Goal: Check status: Check status

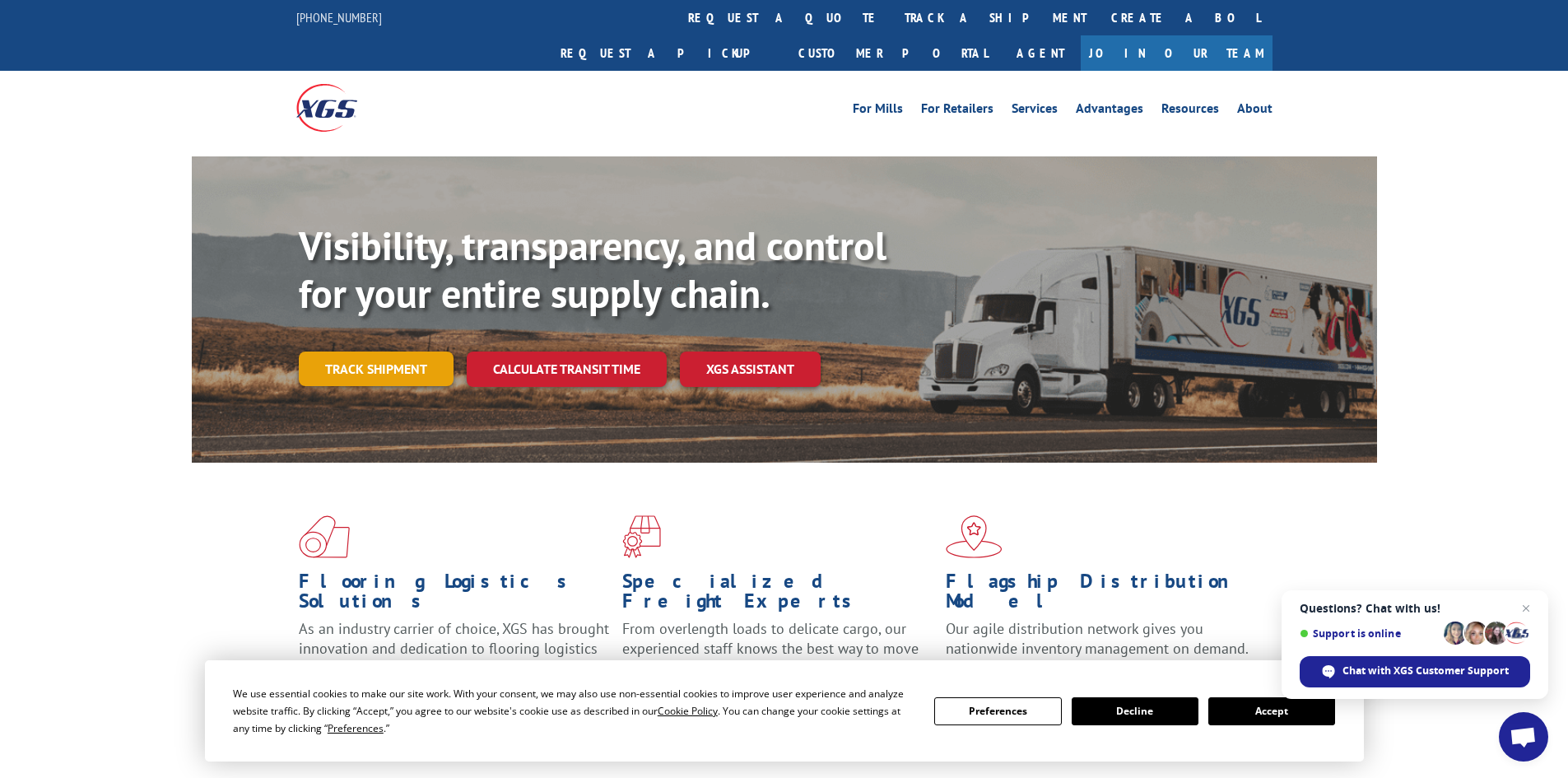
click at [418, 351] on link "Track shipment" at bounding box center [376, 368] width 155 height 34
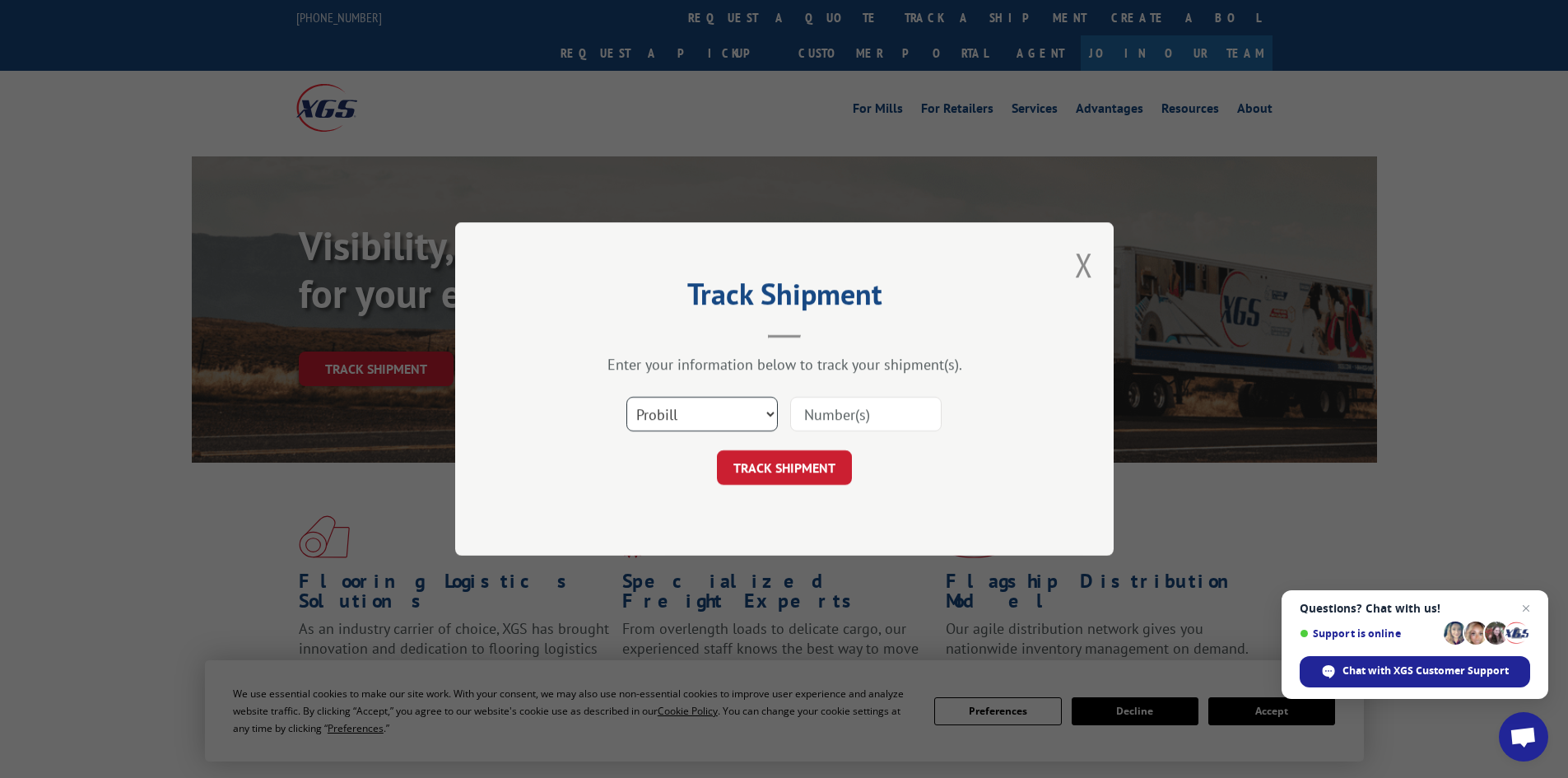
click at [701, 404] on select "Select category... Probill BOL PO" at bounding box center [702, 413] width 152 height 34
select select "bol"
click at [626, 396] on select "Select category... Probill BOL PO" at bounding box center [702, 413] width 152 height 34
click at [1530, 605] on span "Close chat" at bounding box center [1526, 609] width 20 height 20
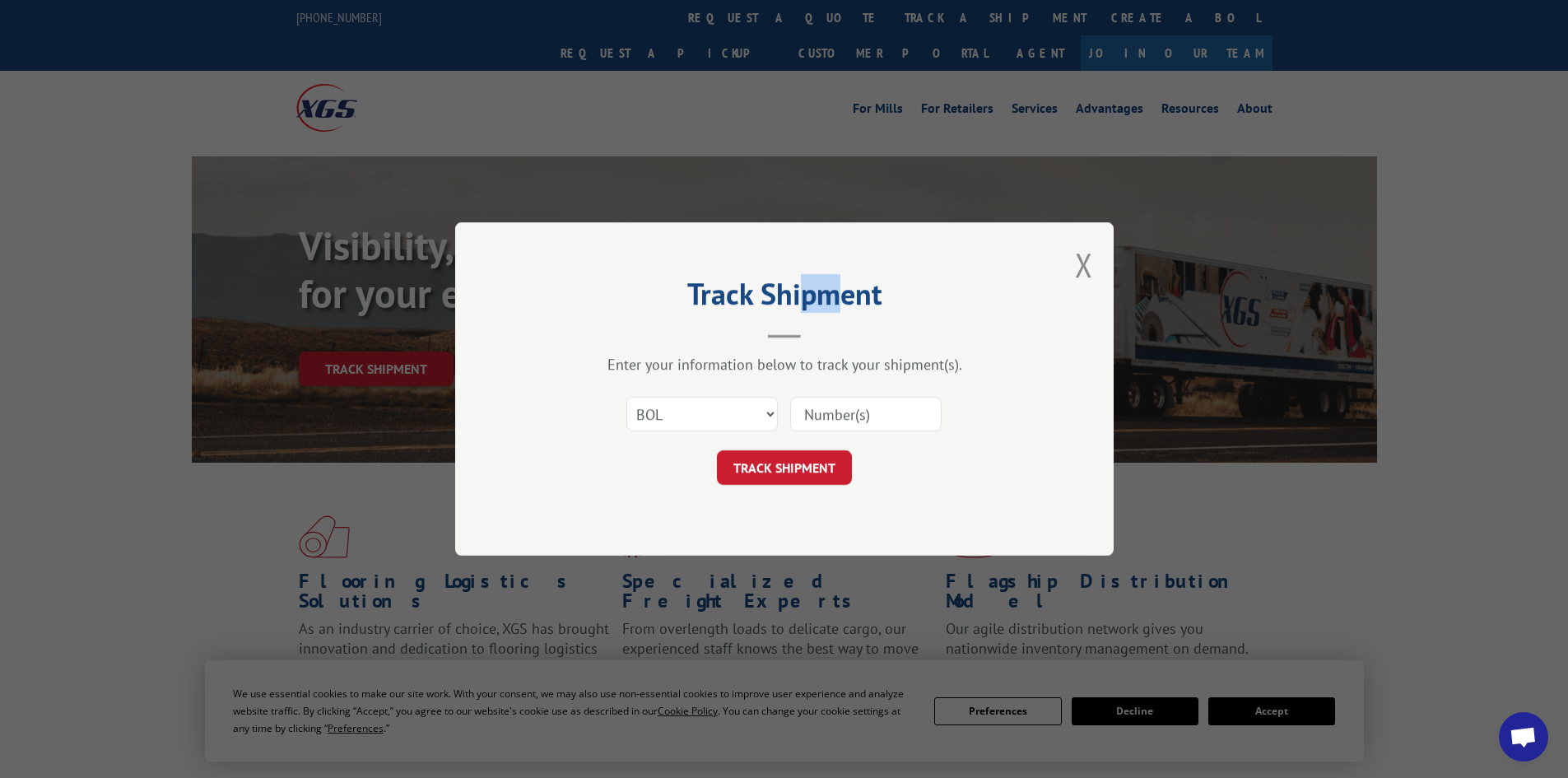
drag, startPoint x: 841, startPoint y: 240, endPoint x: 799, endPoint y: 238, distance: 42.0
click at [799, 238] on div "Track Shipment Enter your information below to track your shipment(s). Select c…" at bounding box center [784, 389] width 659 height 334
click at [905, 419] on input at bounding box center [866, 413] width 152 height 34
type input "227501"
click button "TRACK SHIPMENT" at bounding box center [784, 467] width 135 height 34
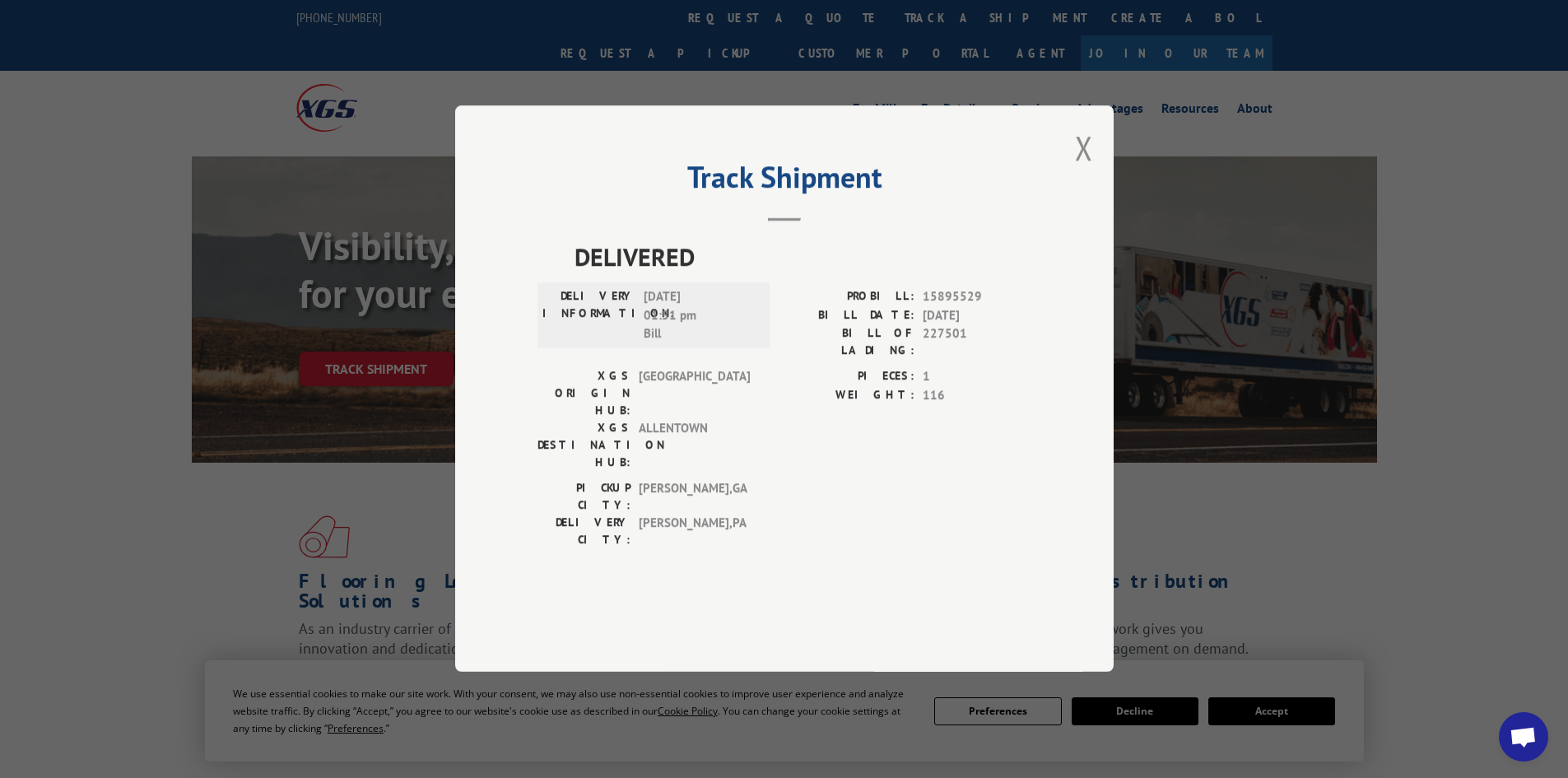
click at [859, 405] on label "WEIGHT:" at bounding box center [849, 395] width 130 height 18
click at [1082, 170] on button "Close modal" at bounding box center [1085, 147] width 18 height 43
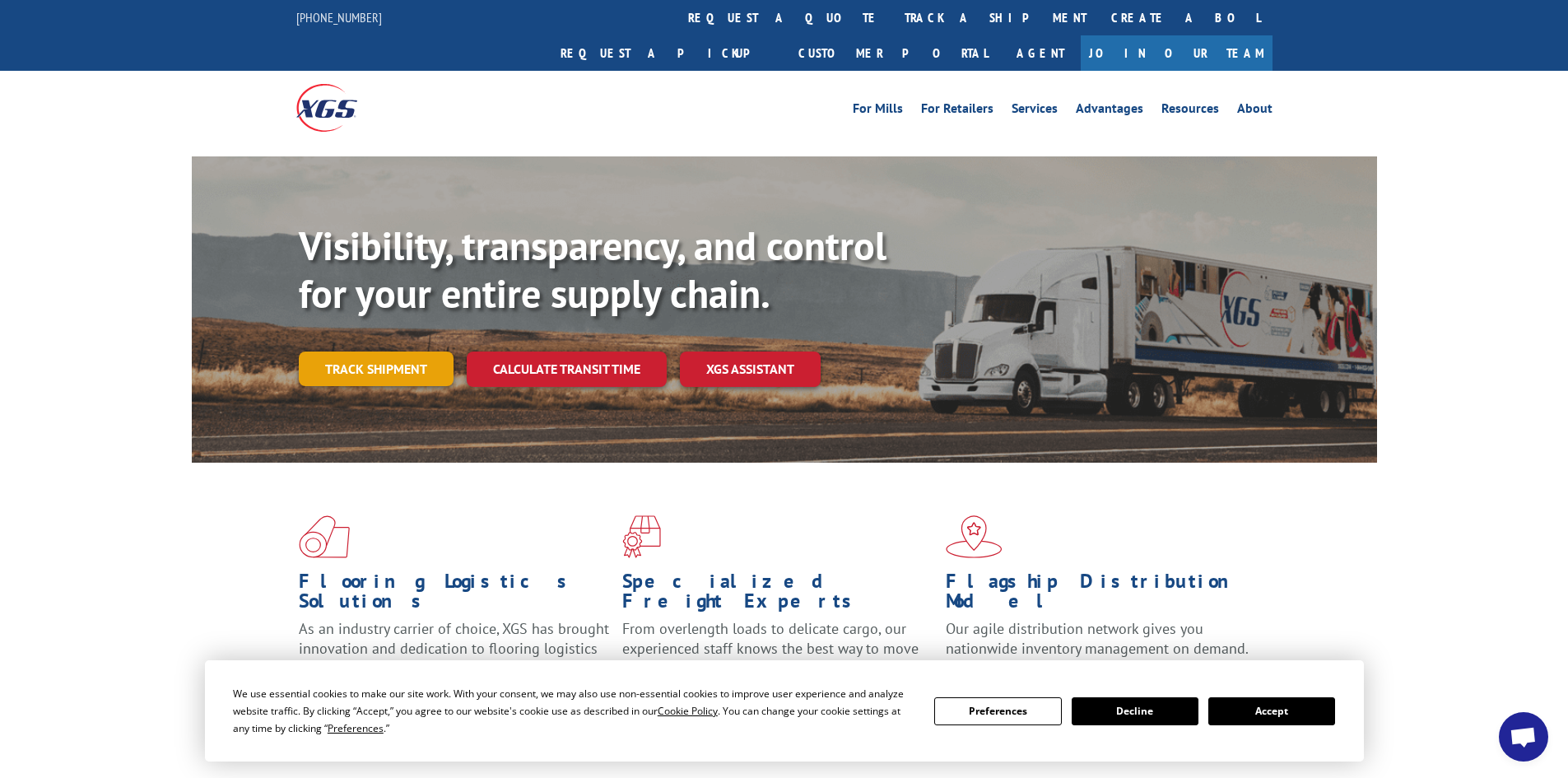
click at [407, 351] on link "Track shipment" at bounding box center [376, 368] width 155 height 34
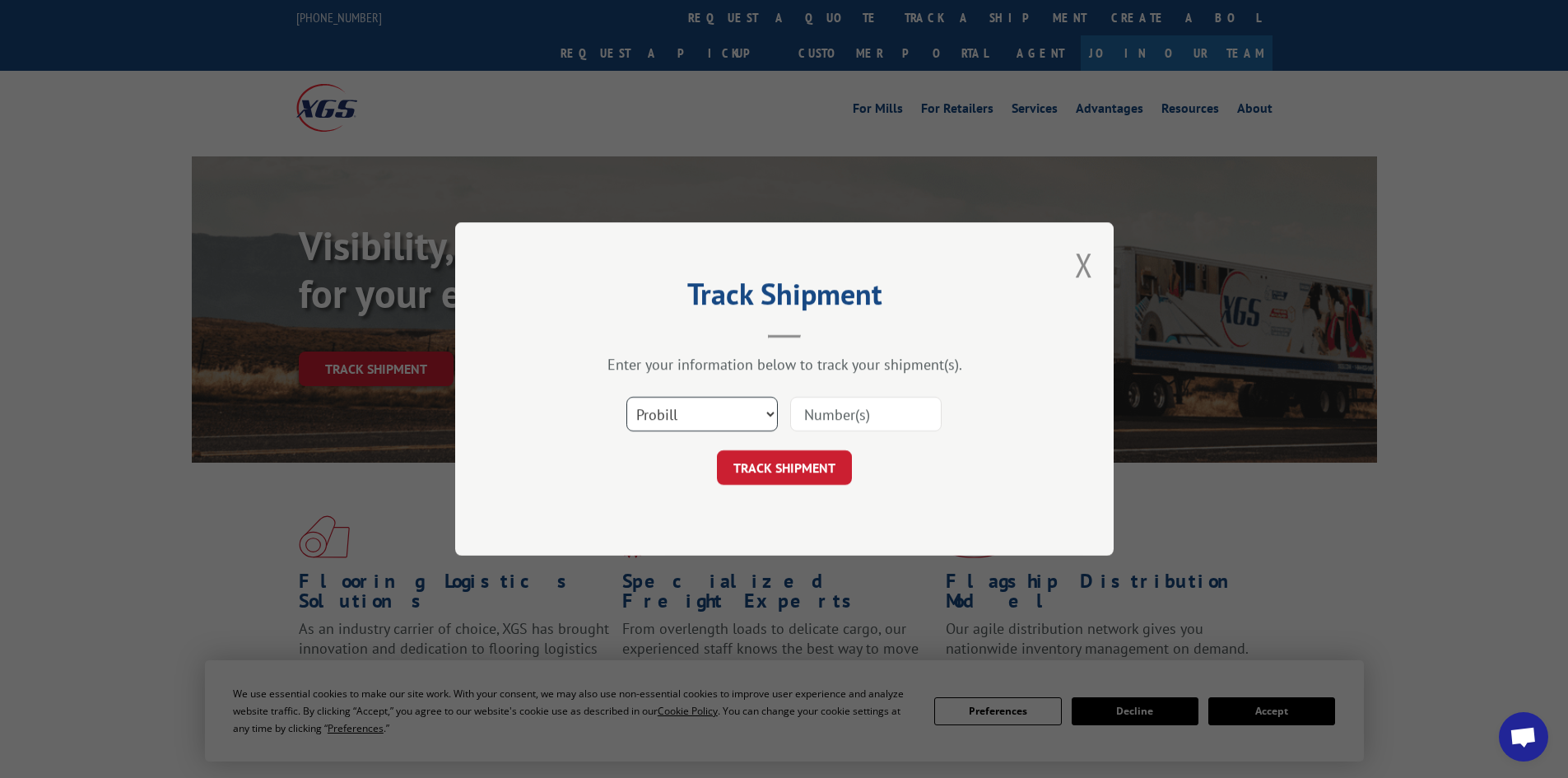
click at [728, 405] on select "Select category... Probill BOL PO" at bounding box center [702, 413] width 152 height 34
select select "po"
click at [626, 396] on select "Select category... Probill BOL PO" at bounding box center [702, 413] width 152 height 34
click at [857, 412] on input at bounding box center [866, 413] width 152 height 34
type input "cg524605"
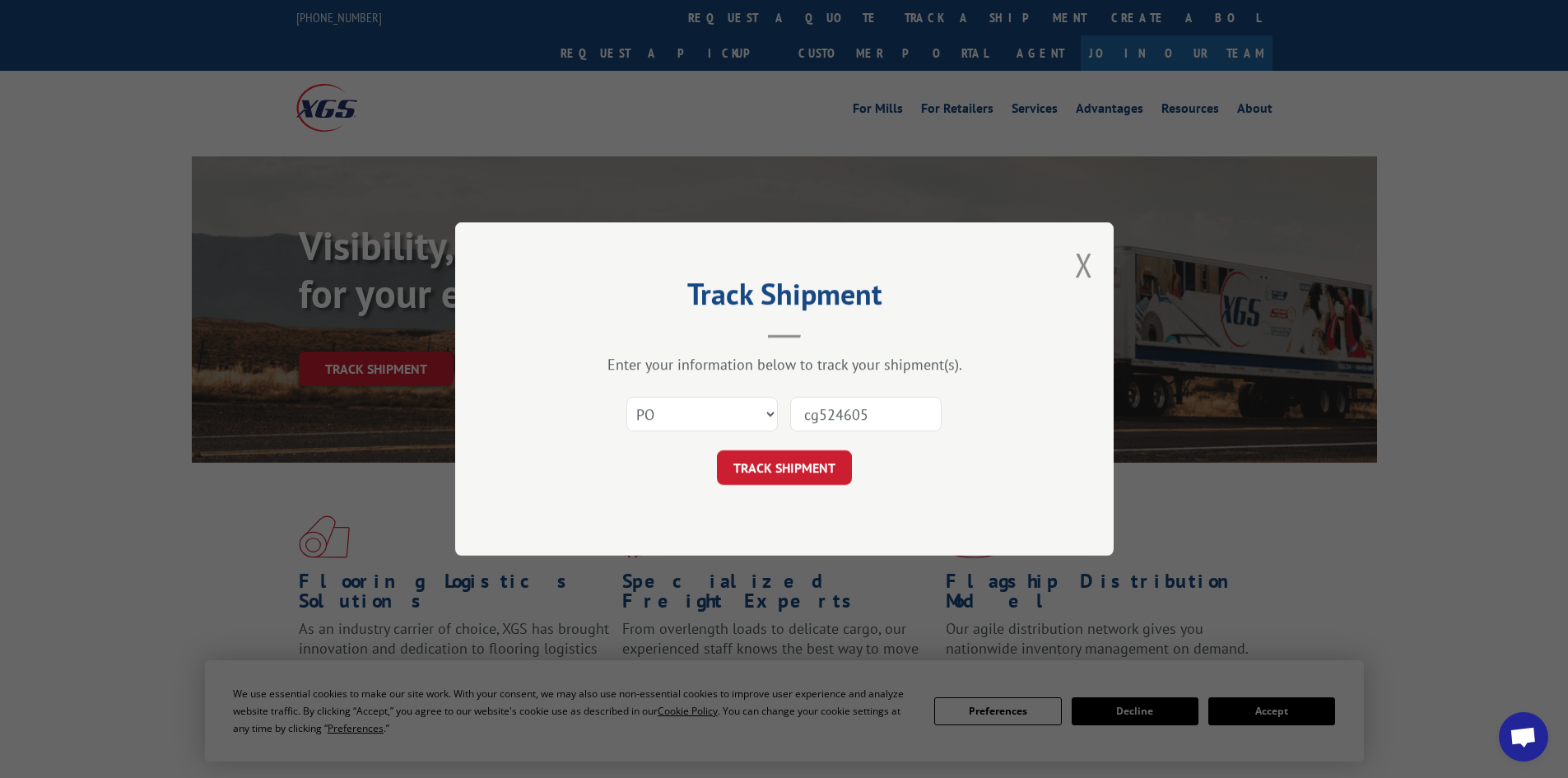
click button "TRACK SHIPMENT" at bounding box center [784, 467] width 135 height 34
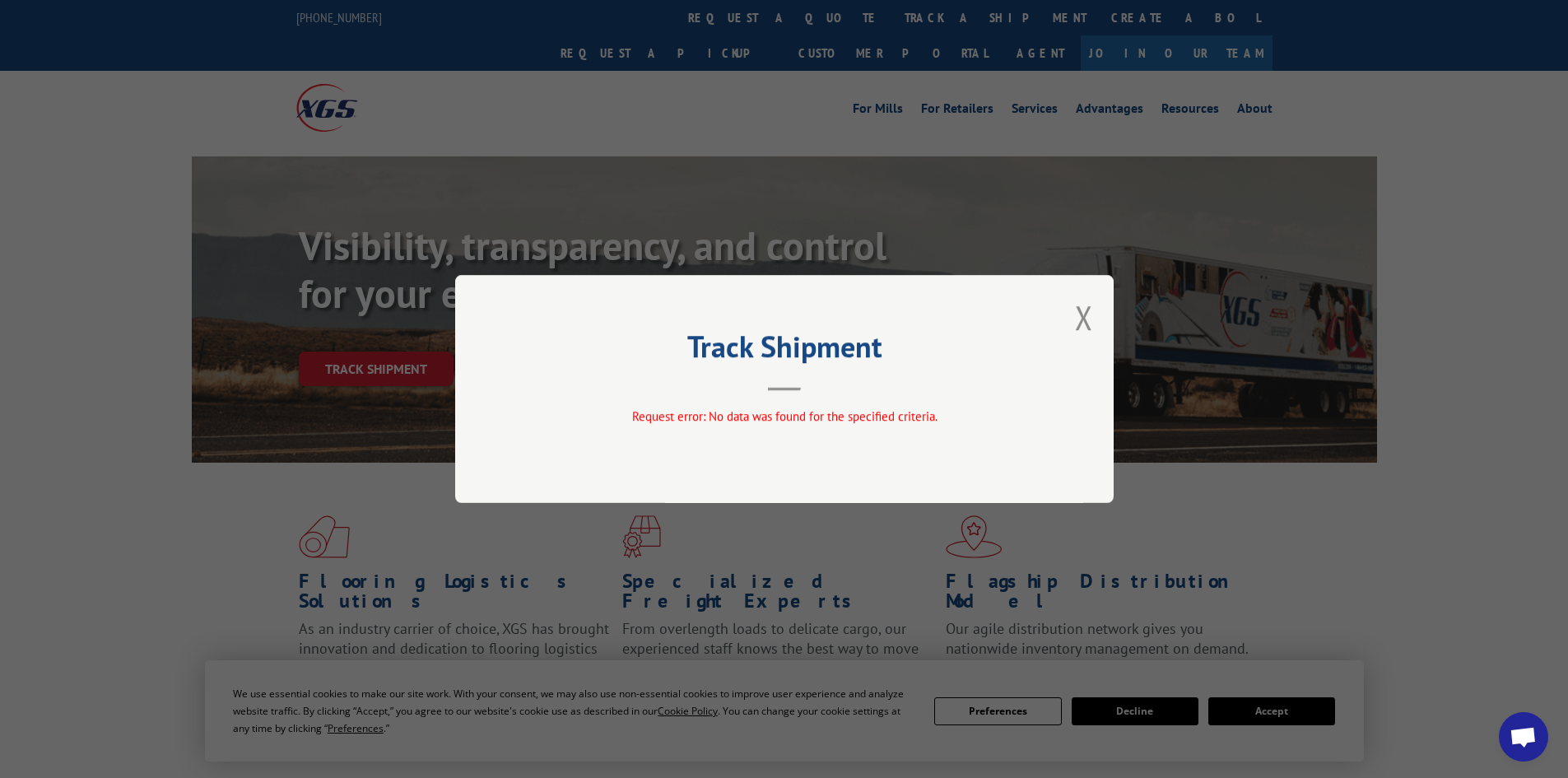
click at [1073, 314] on div "Track Shipment Request error: No data was found for the specified criteria." at bounding box center [784, 389] width 659 height 228
click at [1079, 316] on button "Close modal" at bounding box center [1085, 317] width 18 height 43
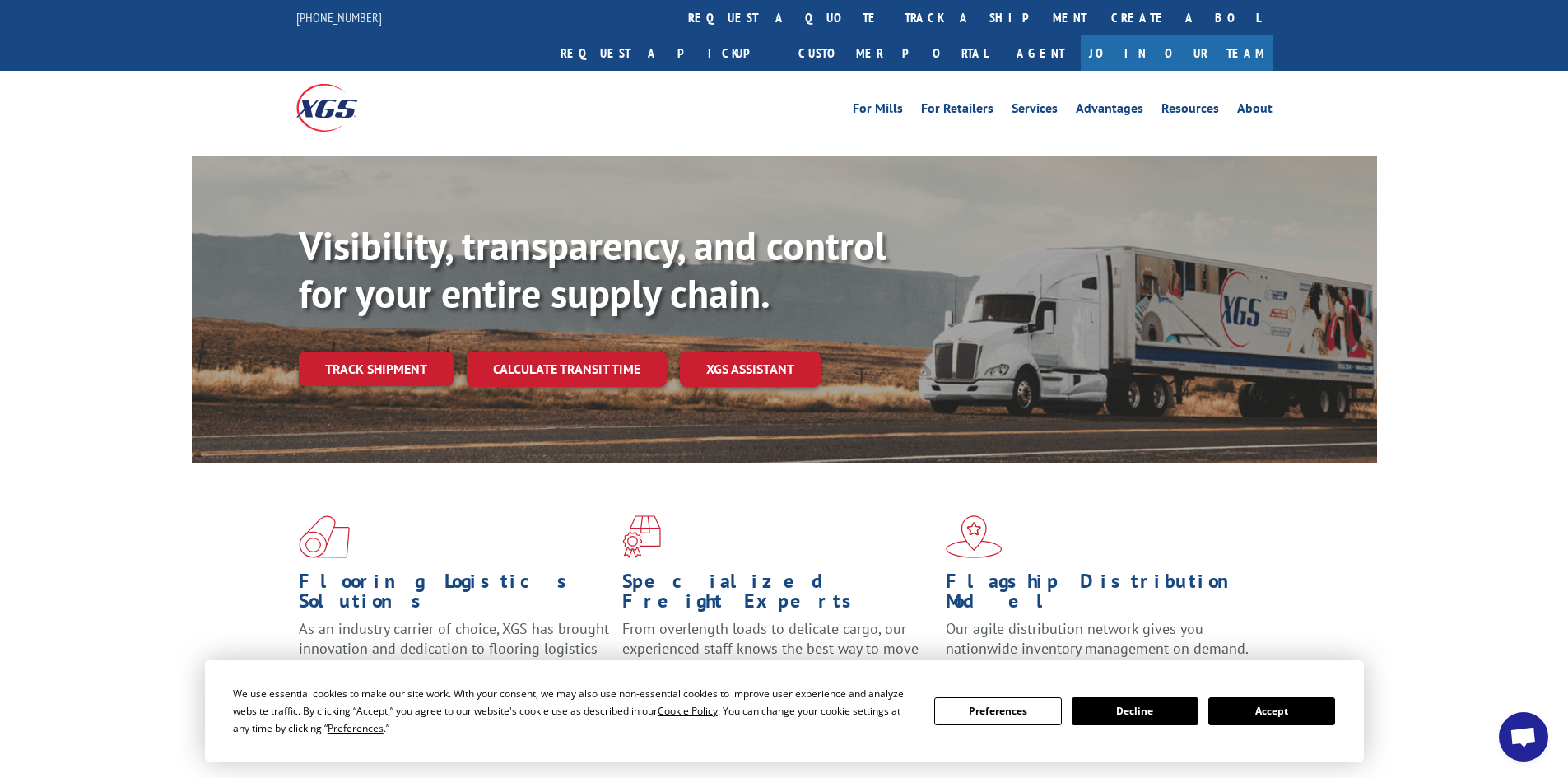
click at [1098, 699] on button "Decline" at bounding box center [1135, 711] width 127 height 28
